Goal: Task Accomplishment & Management: Manage account settings

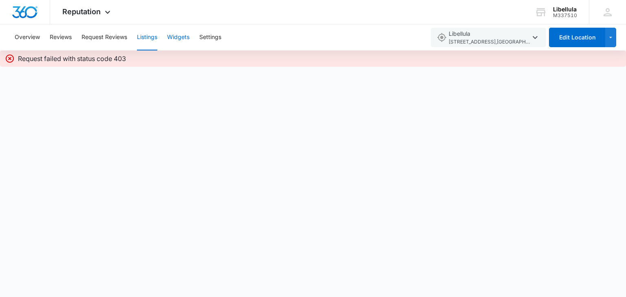
click at [173, 37] on button "Widgets" at bounding box center [178, 37] width 22 height 26
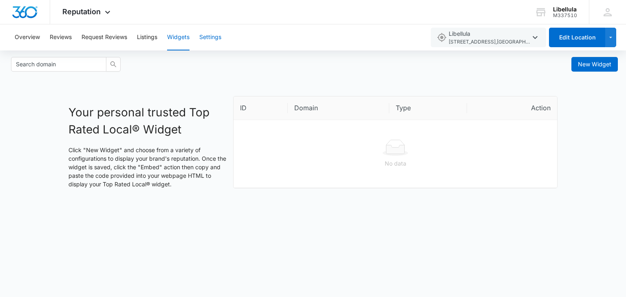
click at [213, 35] on button "Settings" at bounding box center [210, 37] width 22 height 26
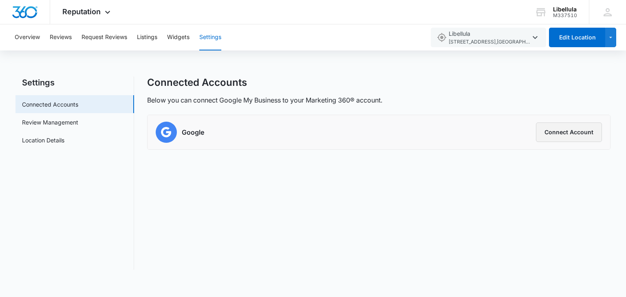
click at [565, 138] on button "Connect Account" at bounding box center [569, 133] width 66 height 20
click at [72, 12] on span "Reputation" at bounding box center [81, 11] width 38 height 9
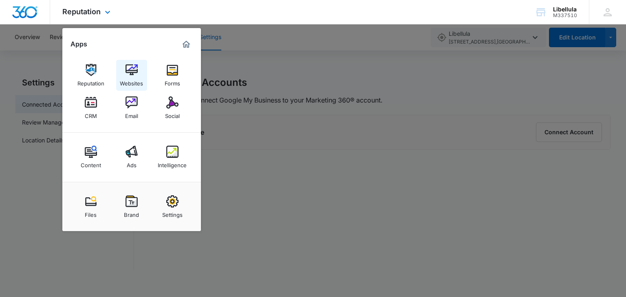
click at [136, 72] on img at bounding box center [131, 70] width 12 height 12
